Goal: Task Accomplishment & Management: Complete application form

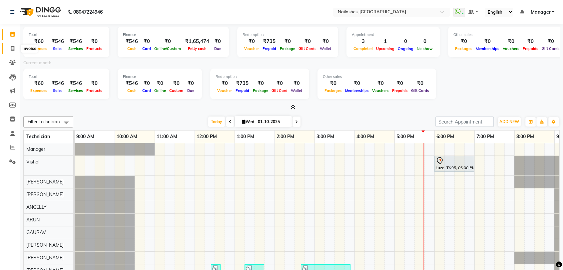
click at [11, 46] on icon at bounding box center [13, 48] width 4 height 5
select select "service"
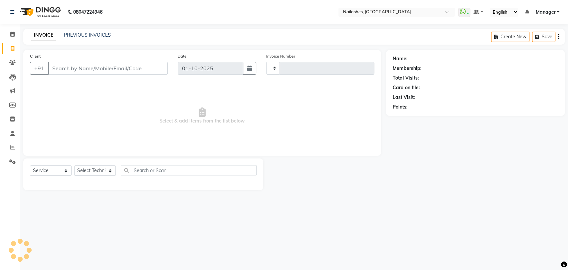
type input "0935"
select select "3667"
click at [110, 170] on select "Select Technician [PERSON_NAME] pid [PERSON_NAME] [PERSON_NAME] Manager [PERSON…" at bounding box center [95, 170] width 42 height 10
select select "17756"
click at [74, 165] on select "Select Technician [PERSON_NAME] pid [PERSON_NAME] [PERSON_NAME] Manager [PERSON…" at bounding box center [95, 170] width 42 height 10
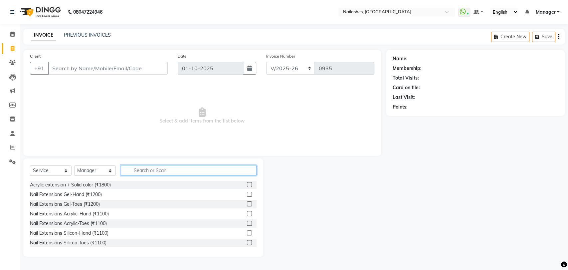
click at [144, 171] on input "text" at bounding box center [189, 170] width 136 height 10
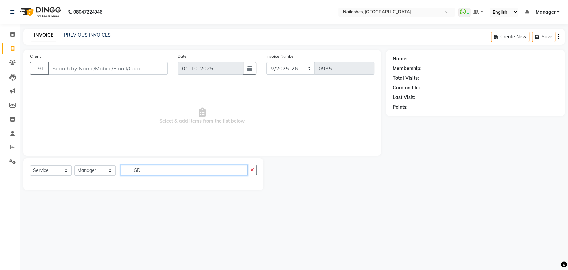
type input "G"
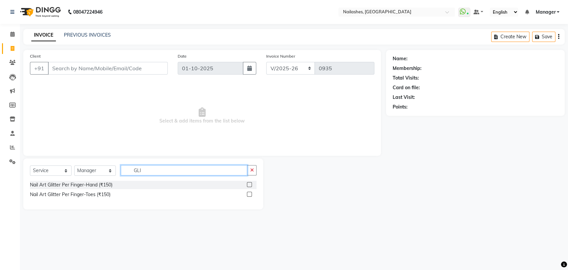
type input "GLI"
click at [118, 177] on div "Select Service Product Membership Package Voucher Prepaid Gift Card Select Tech…" at bounding box center [143, 173] width 227 height 16
click at [254, 167] on button "button" at bounding box center [252, 170] width 10 height 10
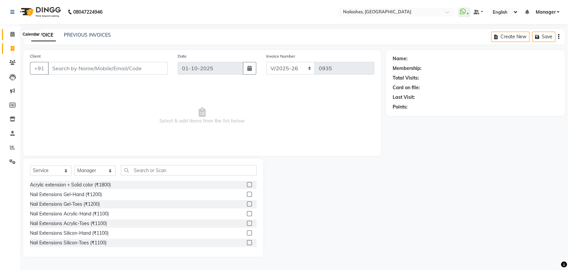
click at [10, 35] on span at bounding box center [13, 35] width 12 height 8
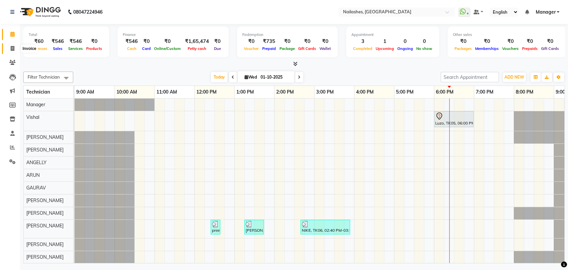
click at [10, 46] on span at bounding box center [13, 49] width 12 height 8
select select "service"
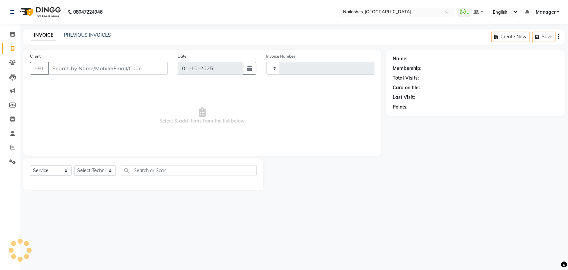
type input "0935"
select select "3667"
click at [110, 168] on select "Select Technician [PERSON_NAME] pid [PERSON_NAME] [PERSON_NAME] Manager [PERSON…" at bounding box center [95, 170] width 42 height 10
select select "17681"
click at [74, 165] on select "Select Technician [PERSON_NAME] pid [PERSON_NAME] [PERSON_NAME] Manager [PERSON…" at bounding box center [95, 170] width 42 height 10
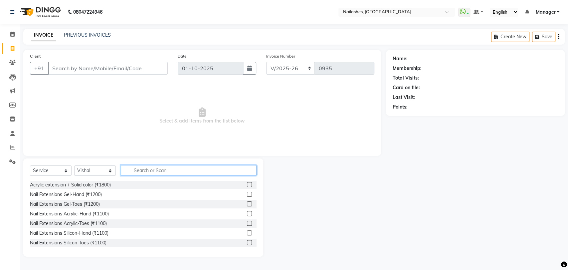
click at [144, 171] on input "text" at bounding box center [189, 170] width 136 height 10
type input "500"
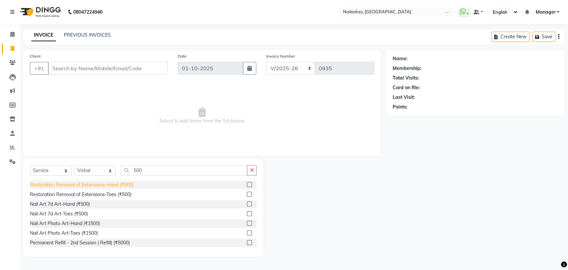
click at [84, 184] on div "Restoration Removal of Extensions-Hand (₹500)" at bounding box center [82, 184] width 104 height 7
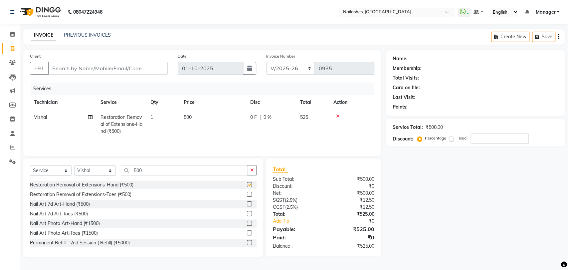
checkbox input "false"
click at [253, 170] on icon "button" at bounding box center [252, 170] width 4 height 5
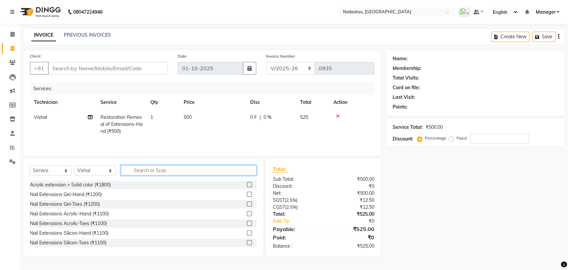
click at [186, 169] on input "text" at bounding box center [189, 170] width 136 height 10
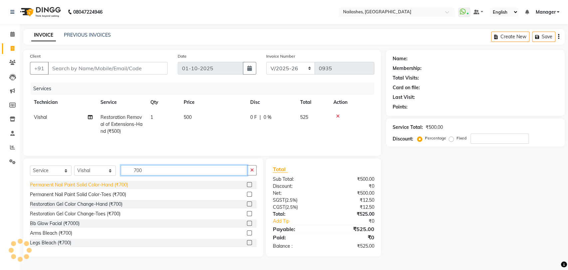
type input "700"
click at [105, 184] on div "Permanent Nail Paint Solid Color-Hand (₹700)" at bounding box center [79, 184] width 98 height 7
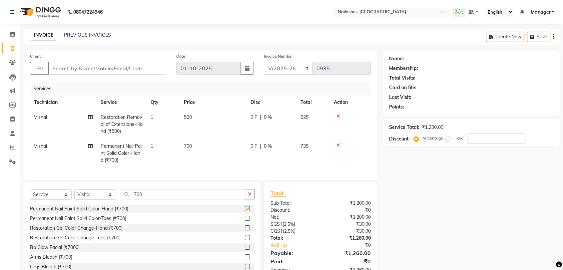
checkbox input "false"
click at [190, 140] on td "700" at bounding box center [213, 153] width 67 height 29
select select "17681"
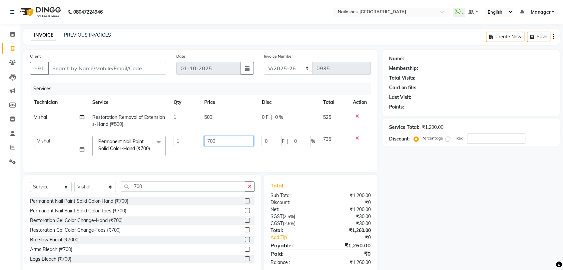
click at [217, 142] on input "700" at bounding box center [228, 141] width 49 height 10
type input "7"
type input "350"
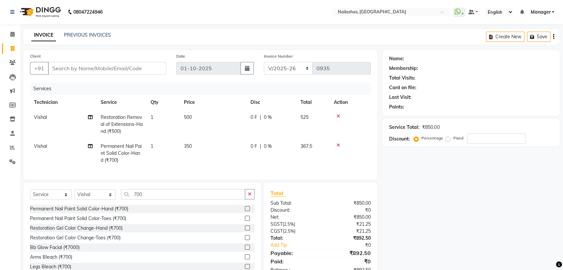
drag, startPoint x: 248, startPoint y: 198, endPoint x: 253, endPoint y: 192, distance: 7.7
click at [255, 194] on div "Select Service Product Membership Package Voucher Prepaid Gift Card Select Tech…" at bounding box center [142, 231] width 238 height 98
click at [248, 196] on icon "button" at bounding box center [250, 194] width 4 height 5
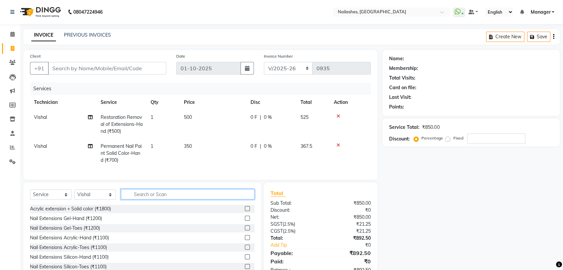
click at [160, 199] on input "text" at bounding box center [188, 194] width 134 height 10
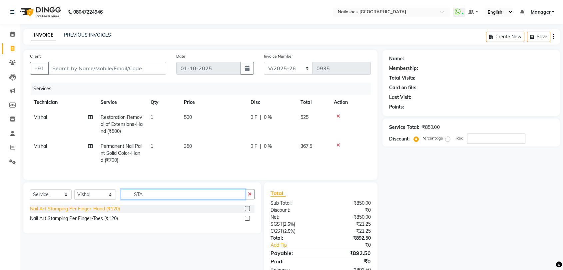
type input "STA"
click at [95, 212] on div "Nail Art Stamping Per Finger-Hand (₹120)" at bounding box center [75, 208] width 90 height 7
checkbox input "false"
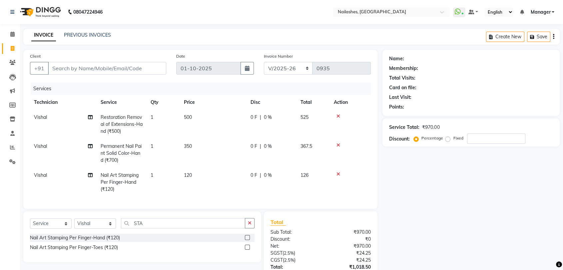
click at [191, 173] on span "120" at bounding box center [188, 175] width 8 height 6
select select "17681"
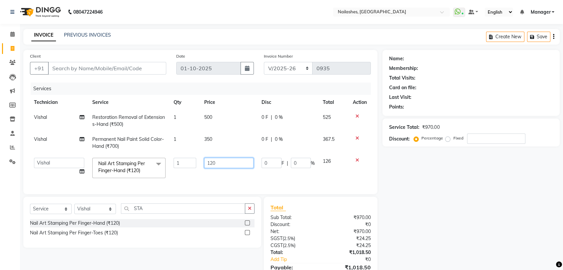
click at [230, 158] on input "120" at bounding box center [228, 163] width 49 height 10
type input "1"
type input "100"
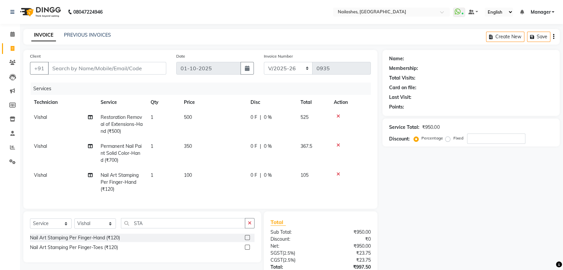
click at [161, 174] on td "1" at bounding box center [163, 182] width 33 height 29
select select "17681"
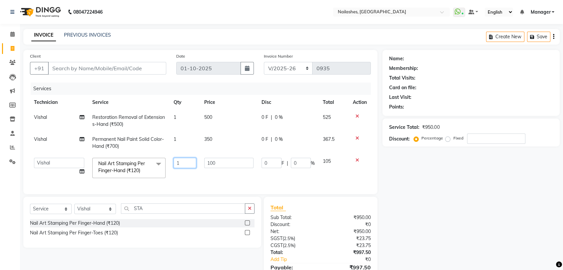
click at [184, 164] on input "1" at bounding box center [184, 163] width 23 height 10
type input "1"
type input "2"
click at [210, 175] on td "100" at bounding box center [228, 168] width 57 height 28
select select "17681"
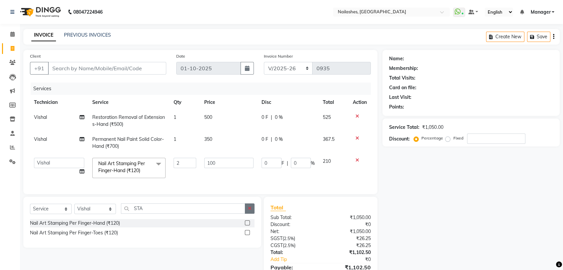
click at [251, 213] on button "button" at bounding box center [250, 208] width 10 height 10
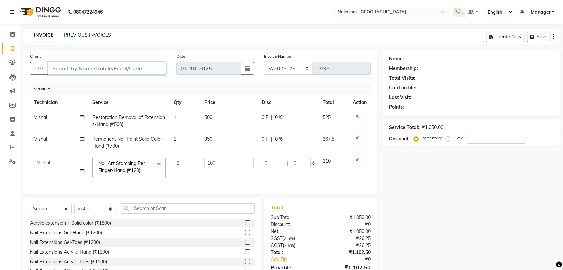
click at [85, 71] on input "Client" at bounding box center [107, 68] width 118 height 13
type input "7"
type input "0"
type input "7379046388"
click at [147, 66] on span "Add Client" at bounding box center [149, 68] width 26 height 7
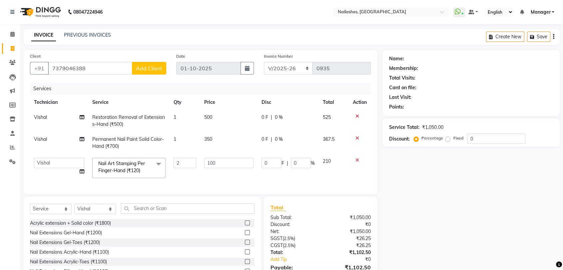
select select "21"
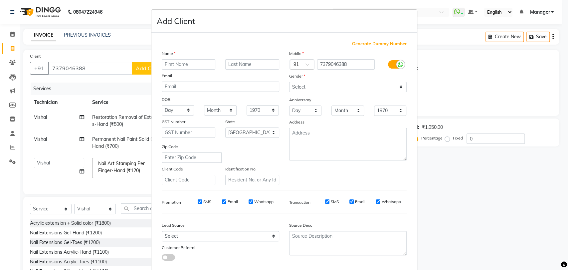
click at [172, 65] on input "text" at bounding box center [189, 64] width 54 height 10
type input "SHIKA"
click at [397, 86] on select "Select [DEMOGRAPHIC_DATA] [DEMOGRAPHIC_DATA] Other Prefer Not To Say" at bounding box center [348, 87] width 118 height 10
select select "[DEMOGRAPHIC_DATA]"
click at [289, 82] on select "Select [DEMOGRAPHIC_DATA] [DEMOGRAPHIC_DATA] Other Prefer Not To Say" at bounding box center [348, 87] width 118 height 10
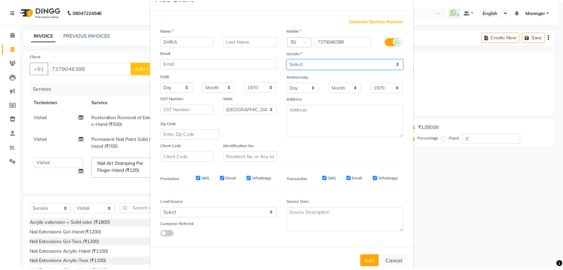
scroll to position [36, 0]
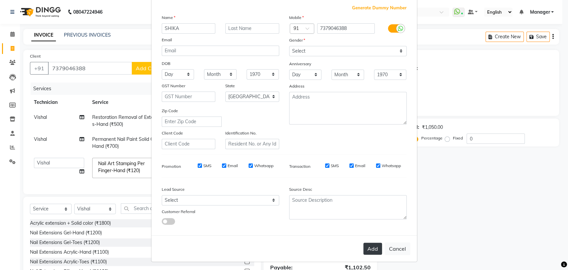
click at [373, 245] on button "Add" at bounding box center [373, 249] width 19 height 12
type input "73******88"
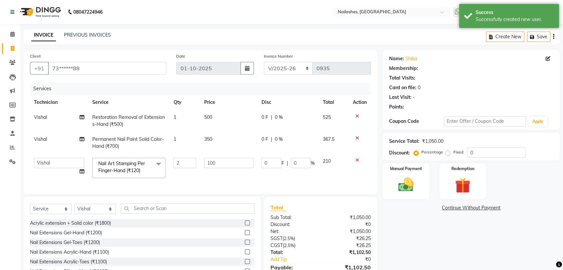
select select "1: Object"
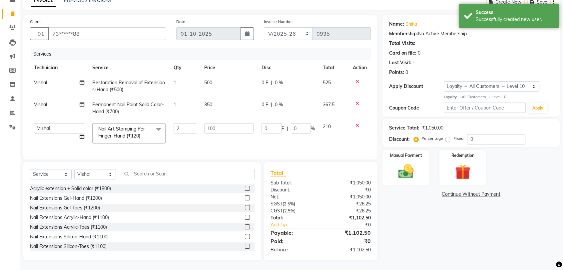
scroll to position [40, 0]
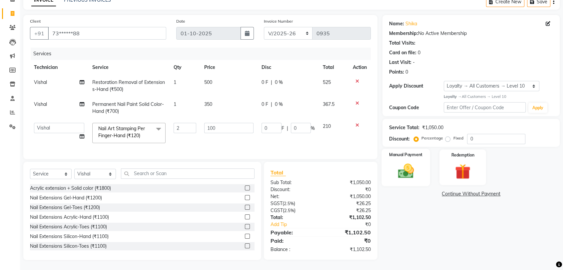
click at [402, 162] on img at bounding box center [406, 171] width 26 height 19
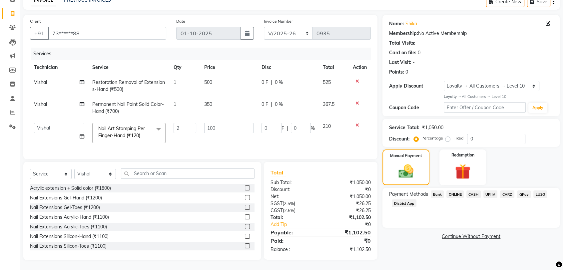
click at [457, 190] on span "ONLINE" at bounding box center [454, 194] width 17 height 8
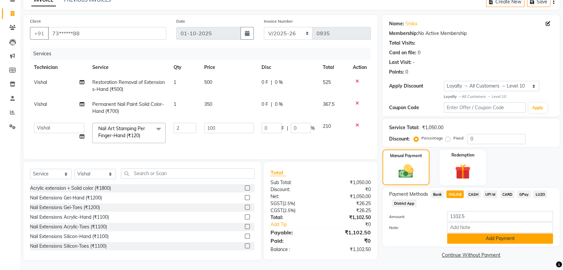
click at [468, 233] on button "Add Payment" at bounding box center [500, 238] width 106 height 10
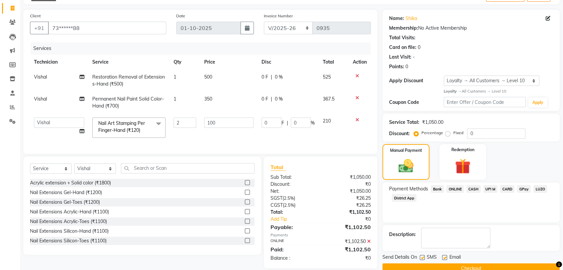
scroll to position [87, 0]
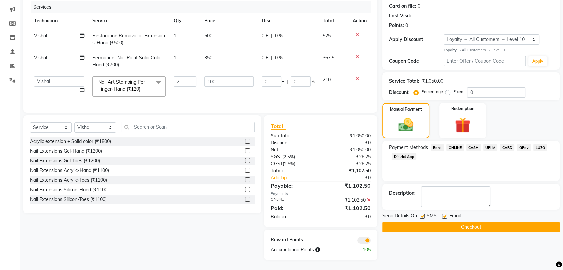
click at [476, 222] on button "Checkout" at bounding box center [470, 227] width 177 height 10
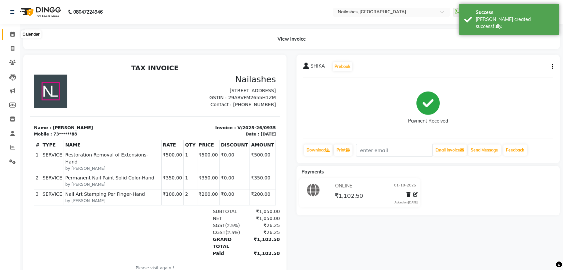
drag, startPoint x: 11, startPoint y: 34, endPoint x: 18, endPoint y: 38, distance: 8.6
click at [11, 34] on icon at bounding box center [12, 34] width 4 height 5
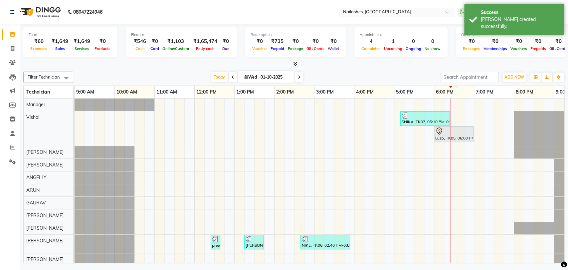
click at [293, 62] on icon at bounding box center [295, 63] width 4 height 5
